Goal: Task Accomplishment & Management: Use online tool/utility

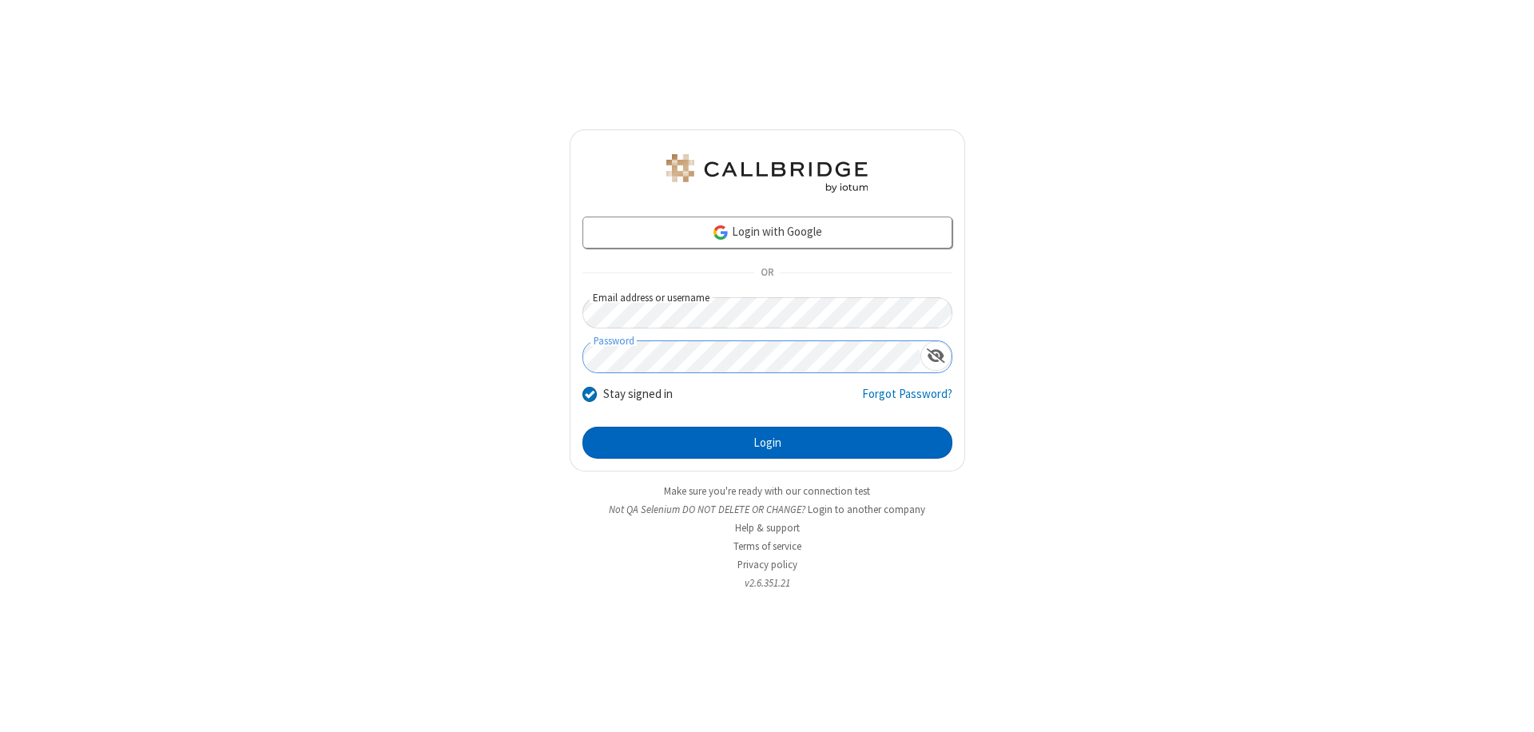
click at [767, 443] on button "Login" at bounding box center [767, 443] width 370 height 32
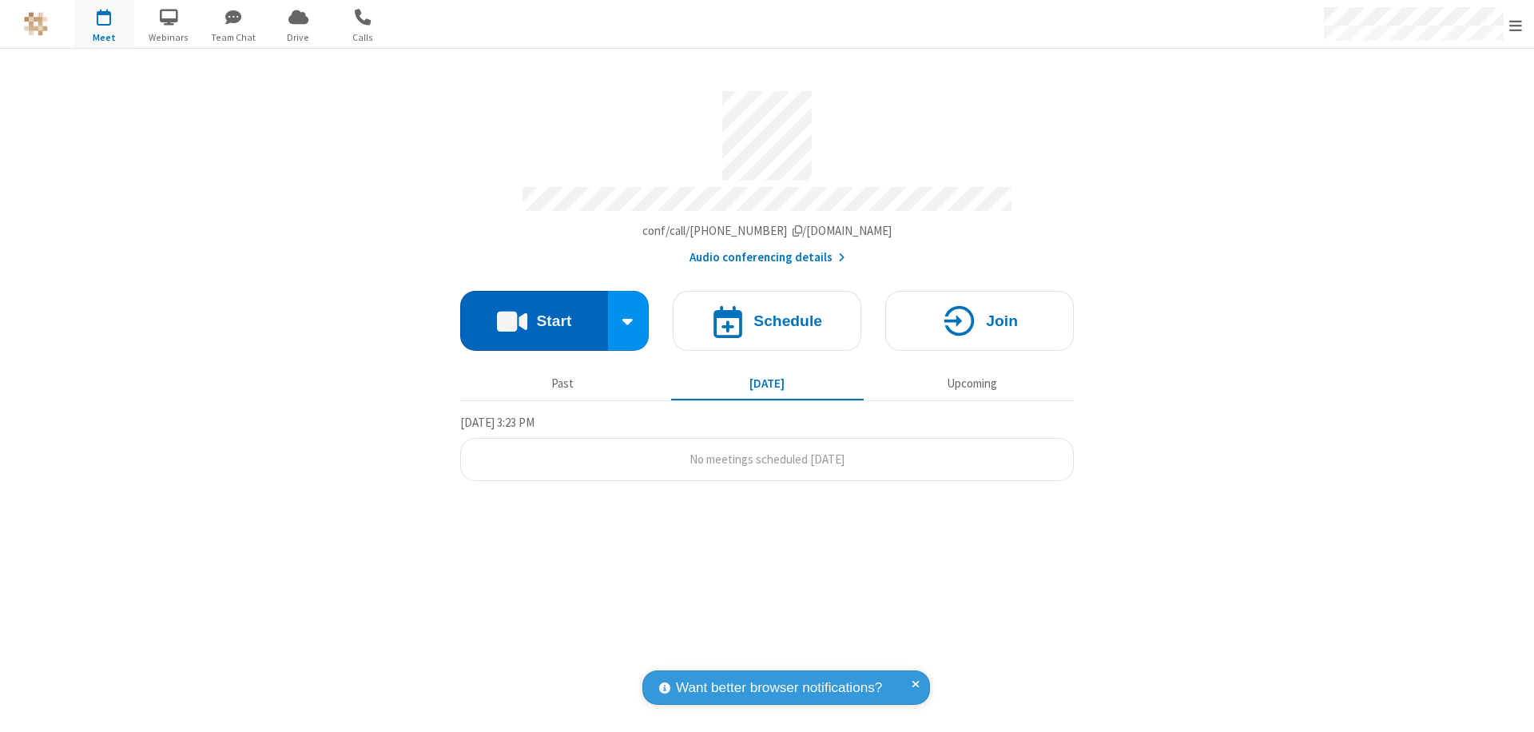
click at [534, 313] on button "Start" at bounding box center [534, 321] width 148 height 60
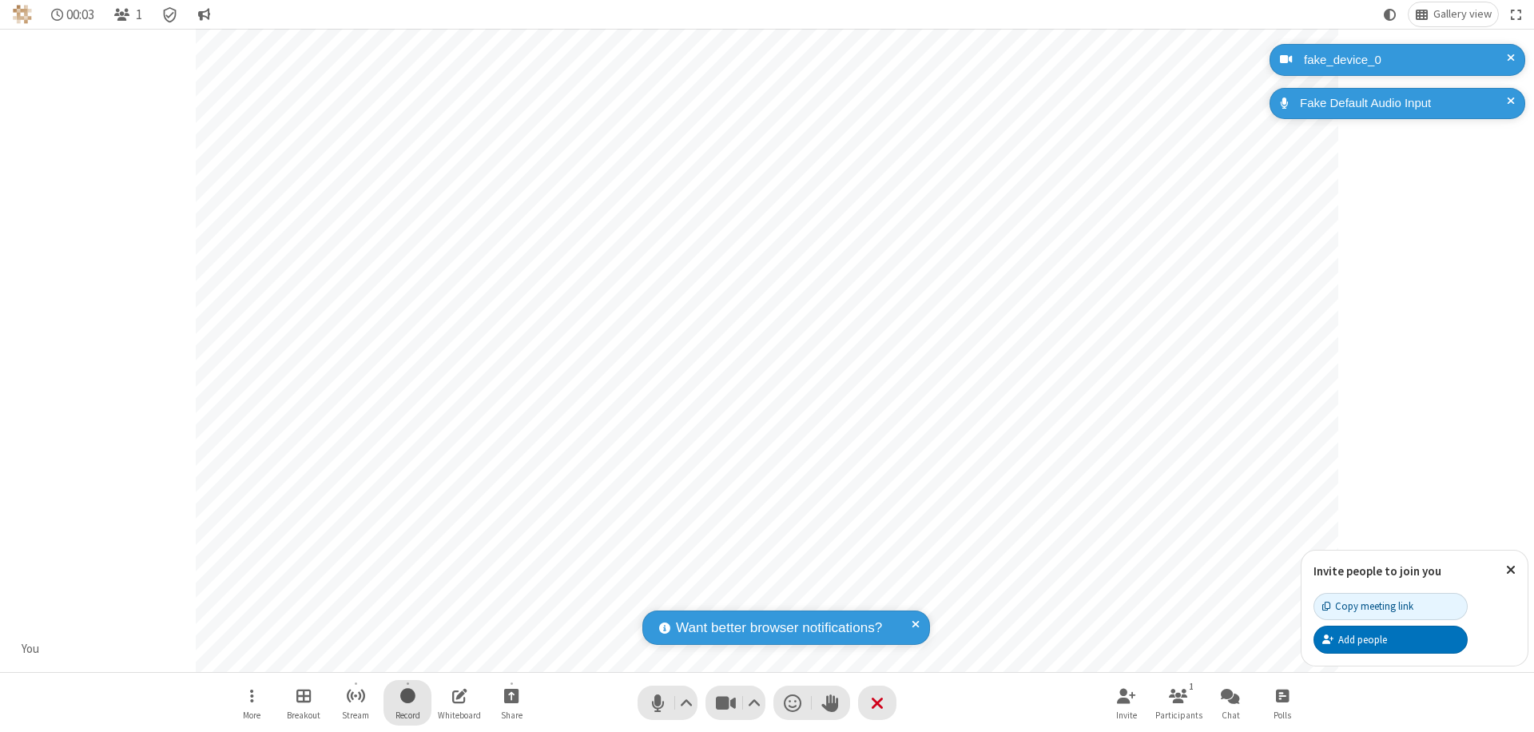
click at [407, 702] on span "Start recording" at bounding box center [407, 696] width 15 height 20
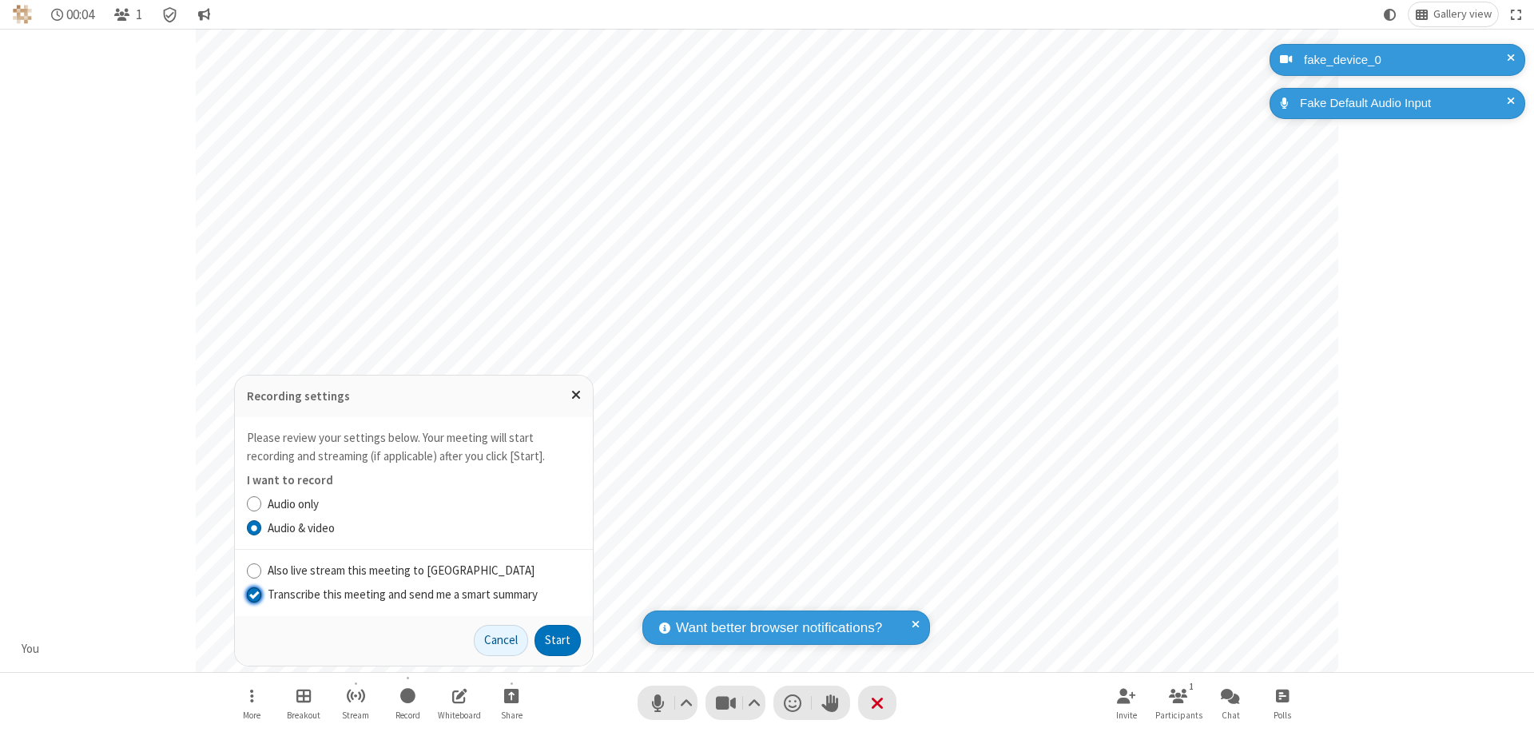
click at [253, 594] on input "Transcribe this meeting and send me a smart summary" at bounding box center [254, 594] width 15 height 17
click at [558, 640] on button "Start" at bounding box center [558, 641] width 46 height 32
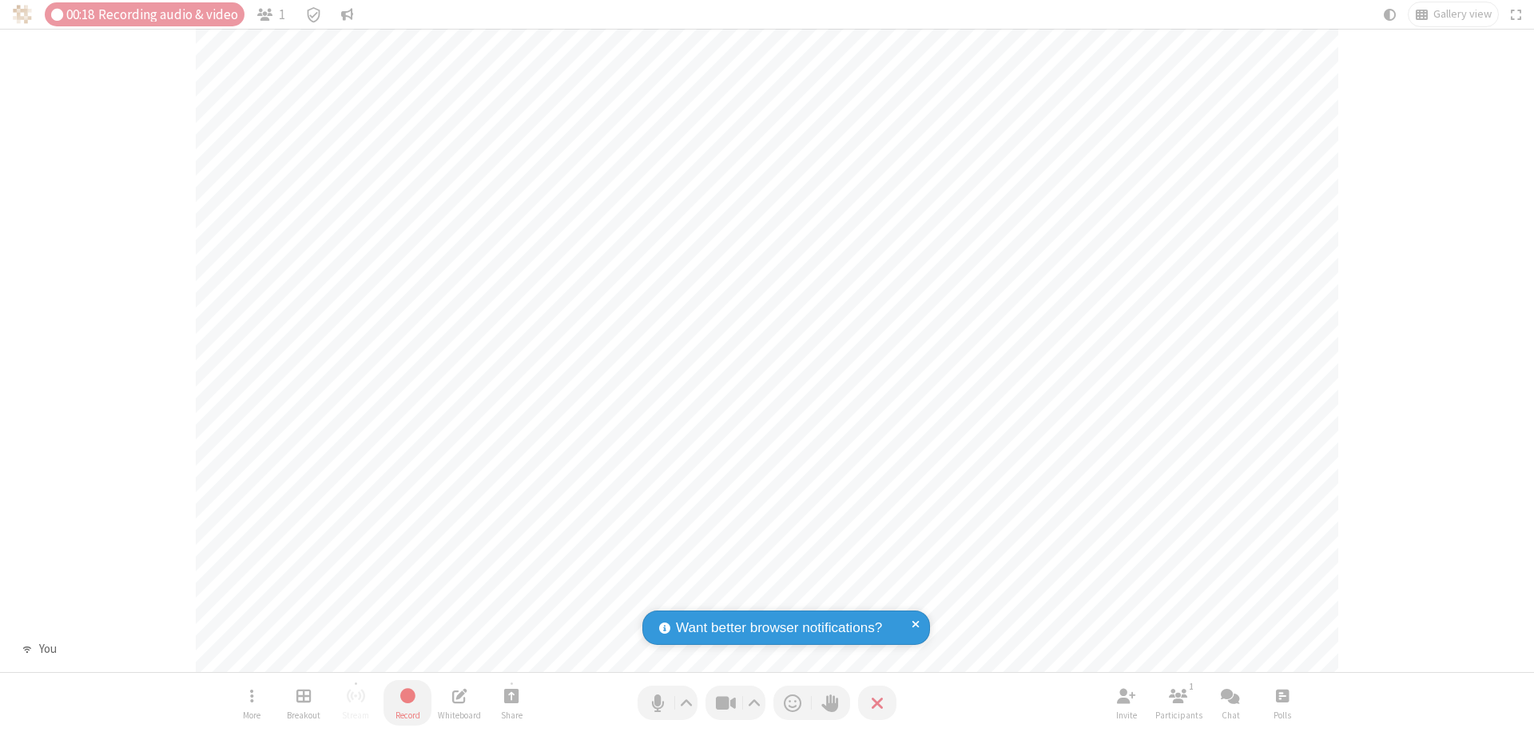
click at [407, 702] on span "Stop recording" at bounding box center [407, 696] width 18 height 20
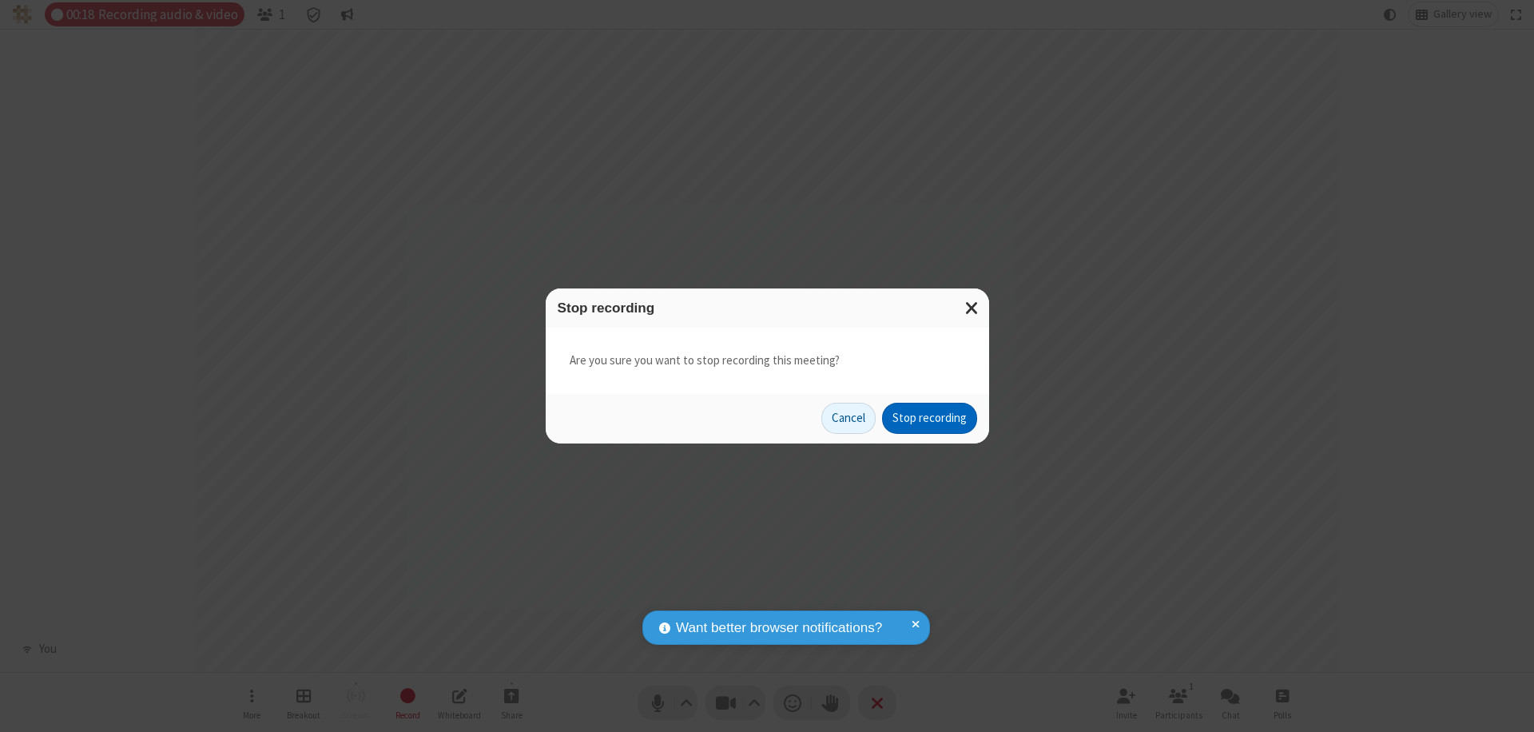
click at [929, 418] on button "Stop recording" at bounding box center [929, 419] width 95 height 32
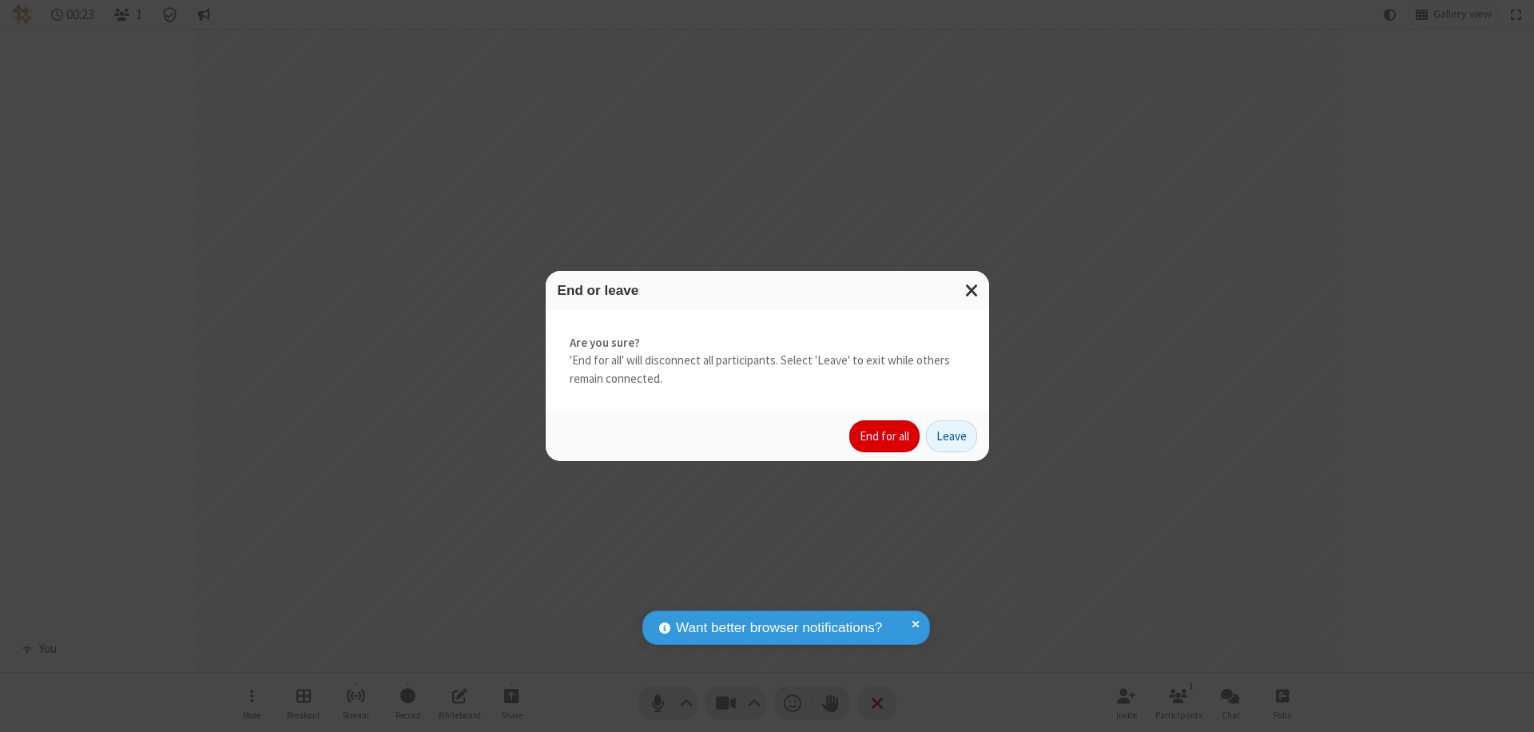
click at [885, 436] on button "End for all" at bounding box center [884, 436] width 70 height 32
